Goal: Task Accomplishment & Management: Manage account settings

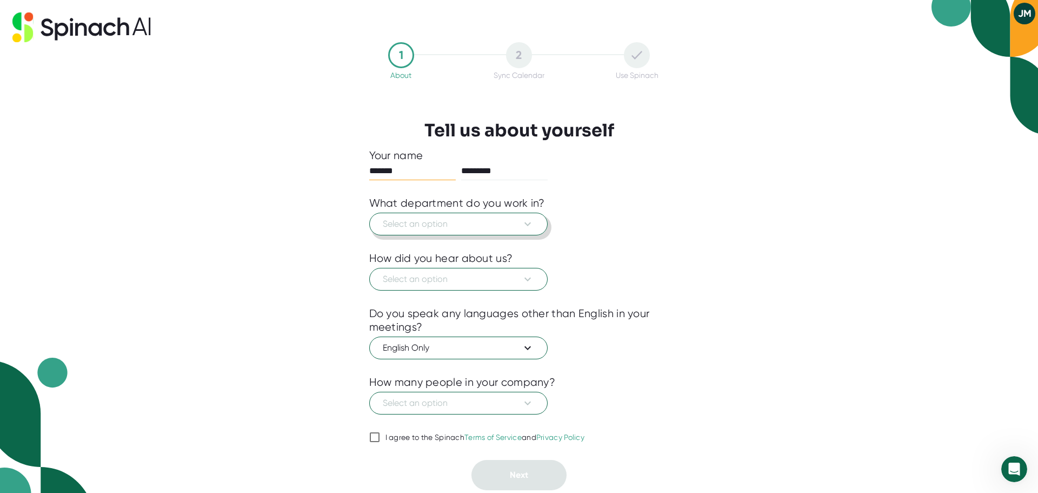
click at [538, 228] on button "Select an option" at bounding box center [458, 224] width 178 height 23
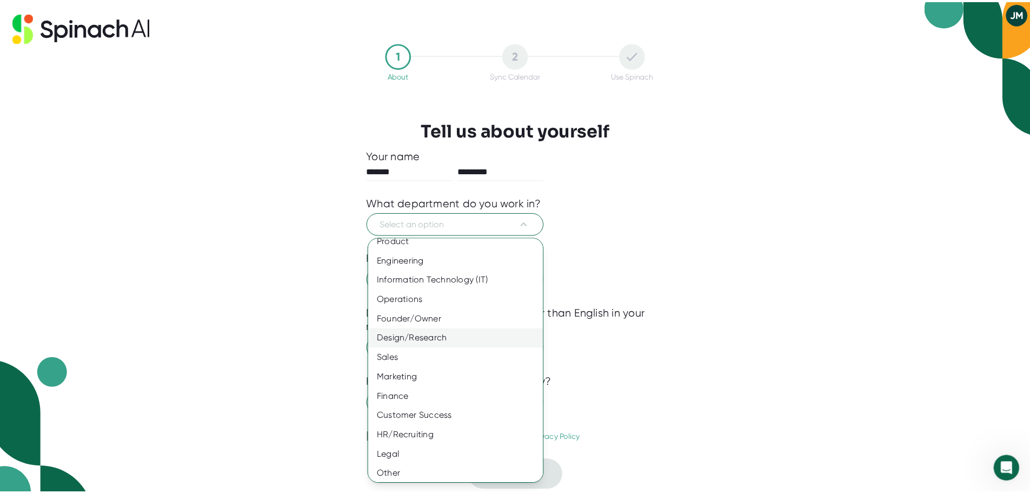
scroll to position [12, 0]
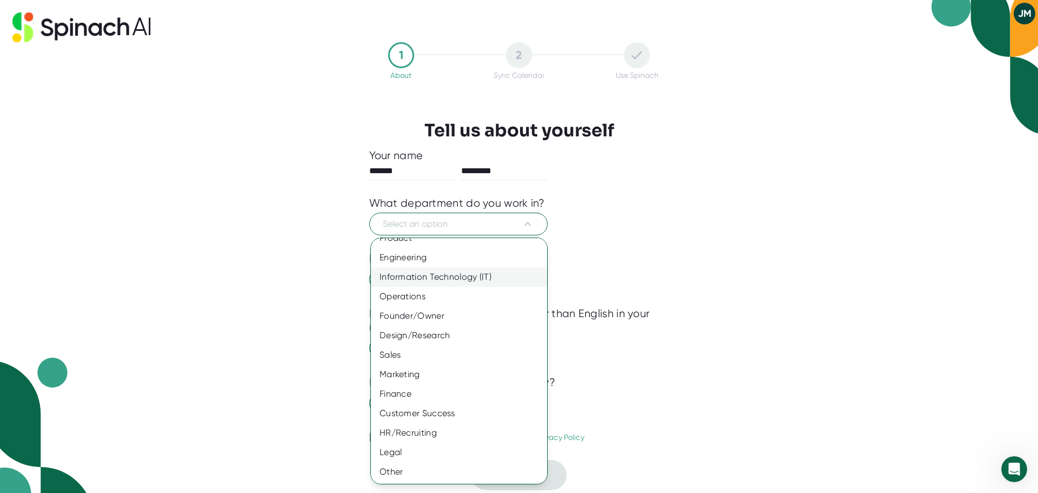
click at [455, 275] on div "Information Technology (IT)" at bounding box center [463, 276] width 184 height 19
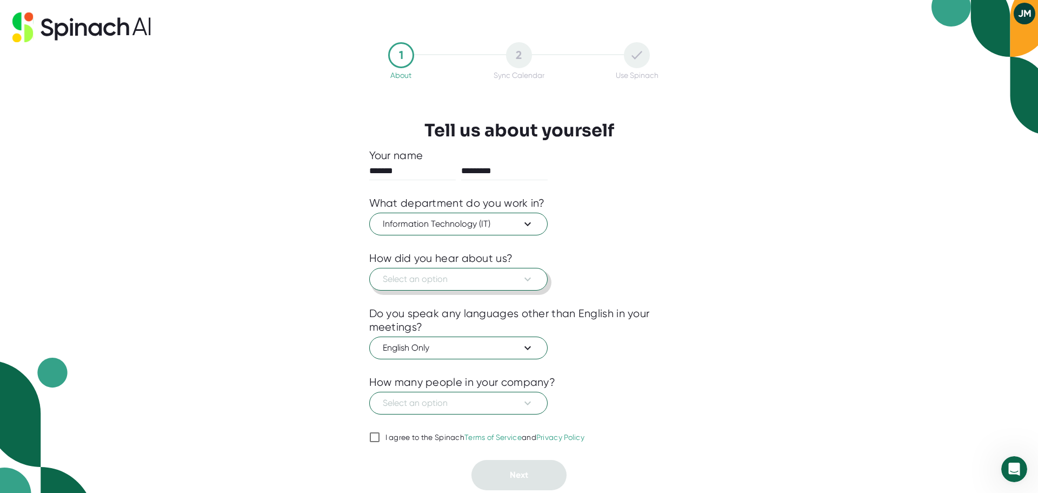
click at [533, 285] on icon at bounding box center [527, 279] width 13 height 13
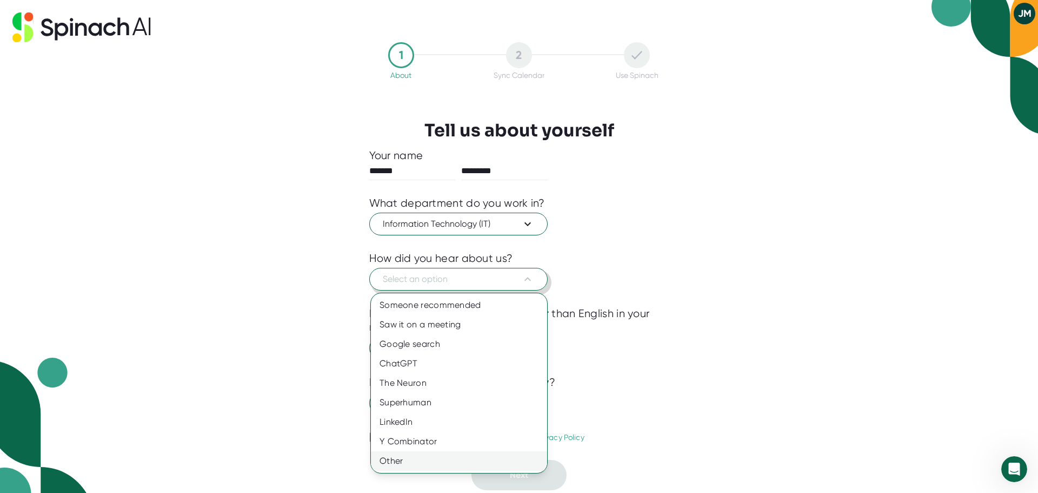
click at [418, 459] on div "Other" at bounding box center [459, 460] width 176 height 19
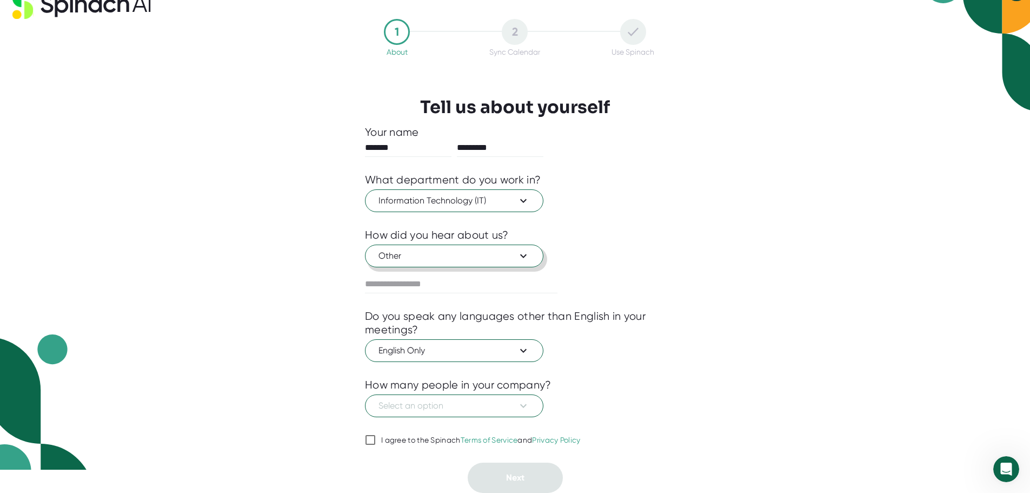
scroll to position [0, 0]
